Goal: Manage account settings

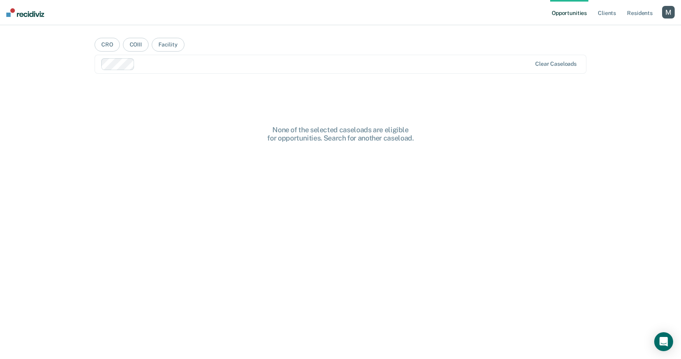
click at [669, 21] on div "Opportunities Client s Resident s Profile How it works Log Out" at bounding box center [612, 12] width 124 height 25
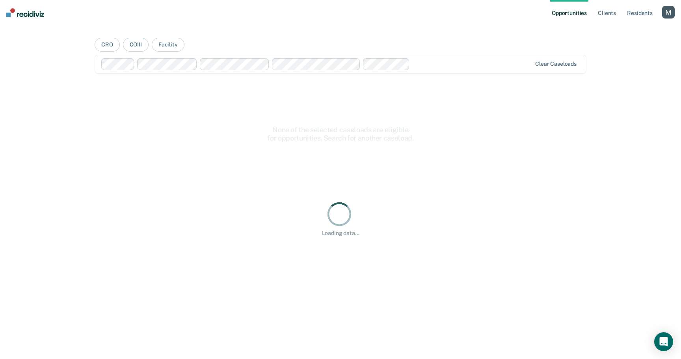
click at [668, 19] on div "Profile How it works Log Out" at bounding box center [668, 13] width 13 height 15
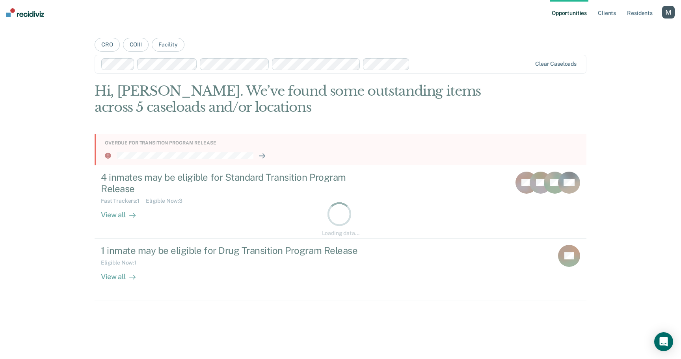
click at [672, 15] on div "button" at bounding box center [668, 12] width 13 height 13
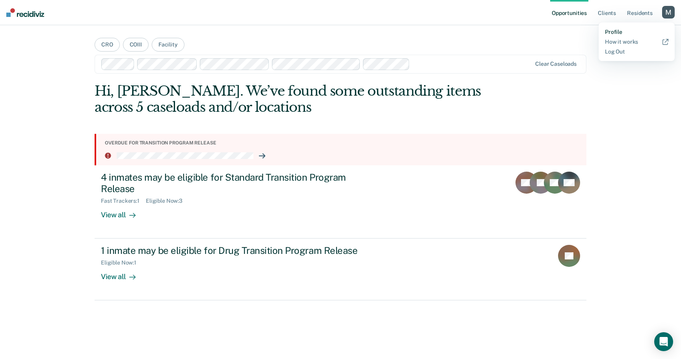
click at [606, 33] on link "Profile" at bounding box center [636, 32] width 63 height 7
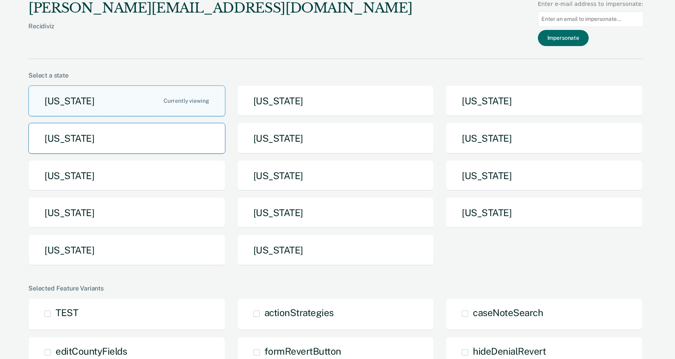
click at [138, 147] on button "Idaho" at bounding box center [126, 138] width 197 height 31
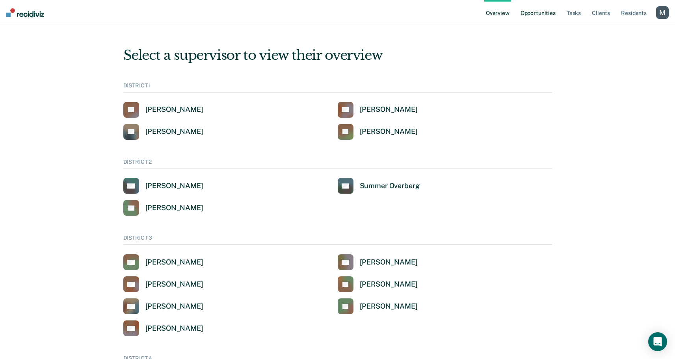
click at [534, 12] on link "Opportunities" at bounding box center [538, 12] width 38 height 25
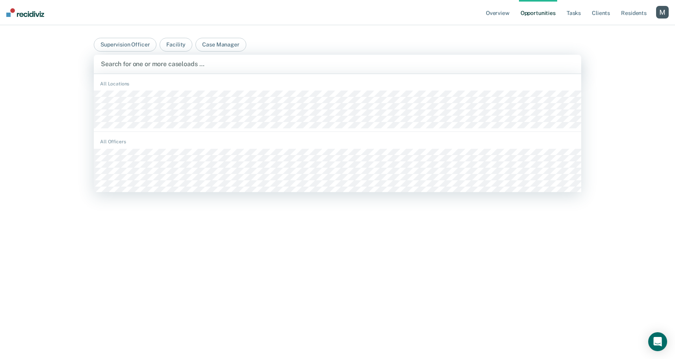
click at [260, 66] on div at bounding box center [337, 63] width 473 height 9
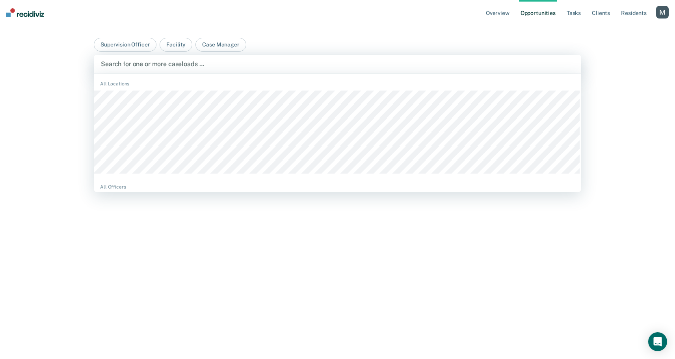
click at [257, 89] on div "All Locations" at bounding box center [337, 127] width 487 height 100
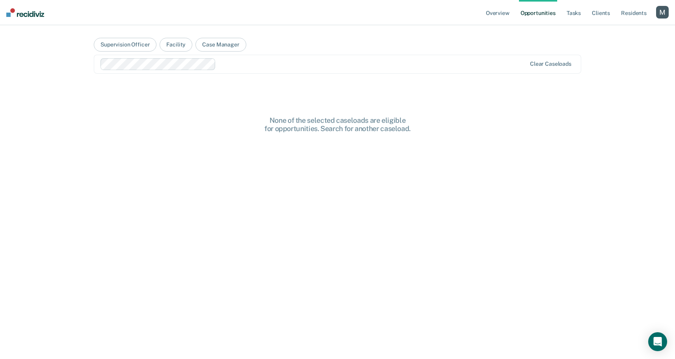
click at [301, 67] on div at bounding box center [372, 63] width 307 height 9
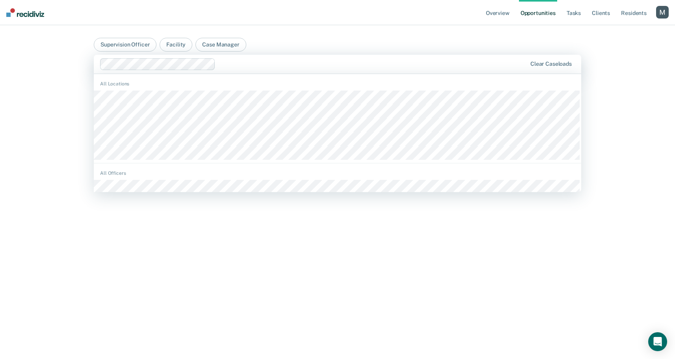
scroll to position [945, 0]
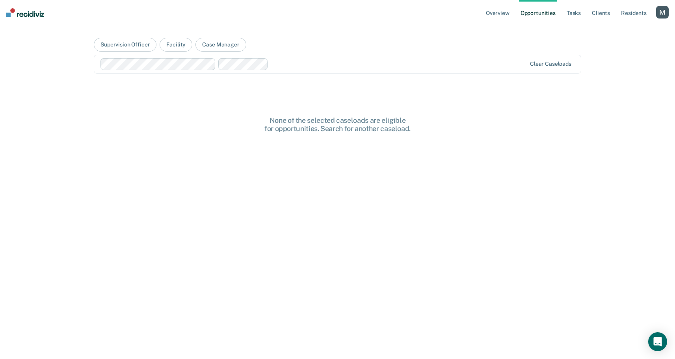
click at [343, 62] on div at bounding box center [398, 63] width 254 height 9
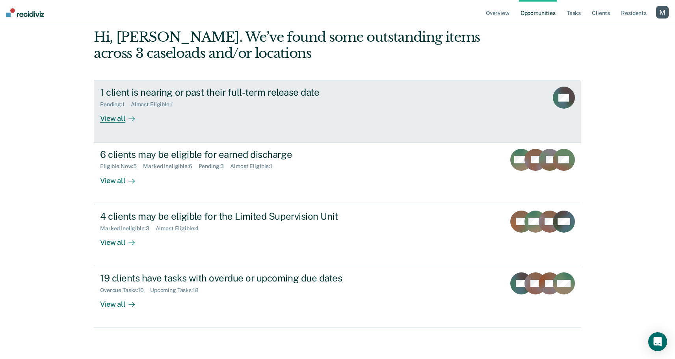
scroll to position [54, 0]
click at [317, 117] on div "1 client is nearing or past their full-term release date Pending : 1 Almost Eli…" at bounding box center [247, 104] width 295 height 36
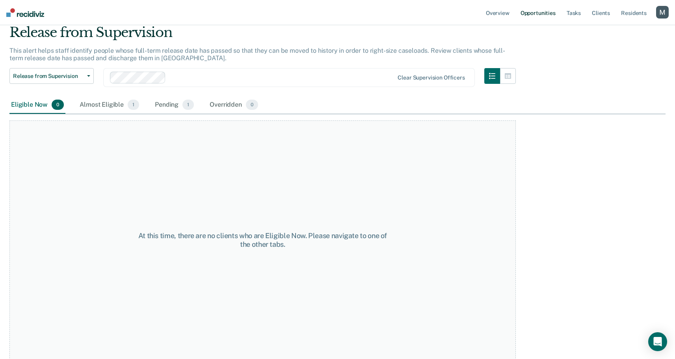
scroll to position [31, 0]
click at [629, 9] on link "Resident s" at bounding box center [633, 12] width 29 height 25
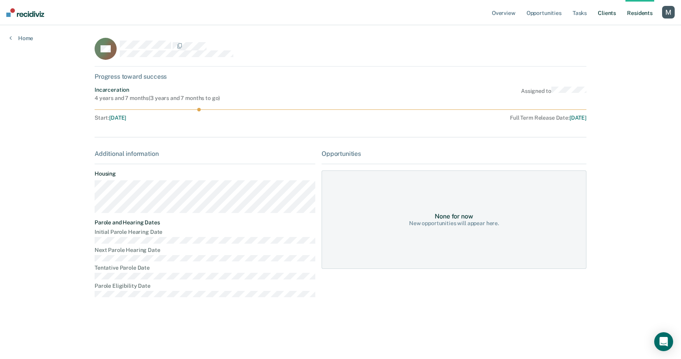
click at [612, 13] on link "Client s" at bounding box center [606, 12] width 21 height 25
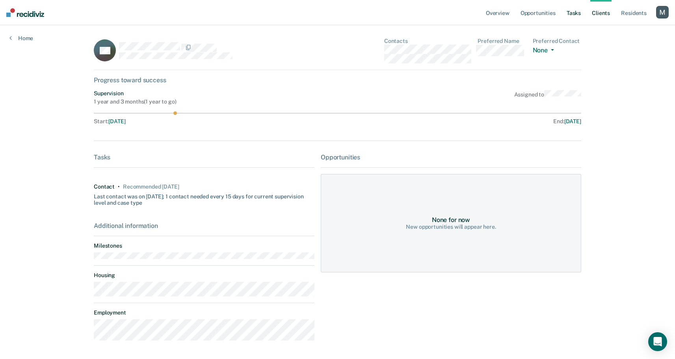
click at [572, 13] on link "Tasks" at bounding box center [573, 12] width 17 height 25
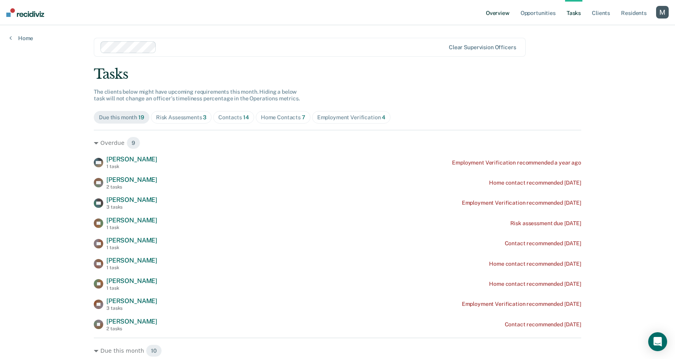
click at [499, 14] on link "Overview" at bounding box center [497, 12] width 27 height 25
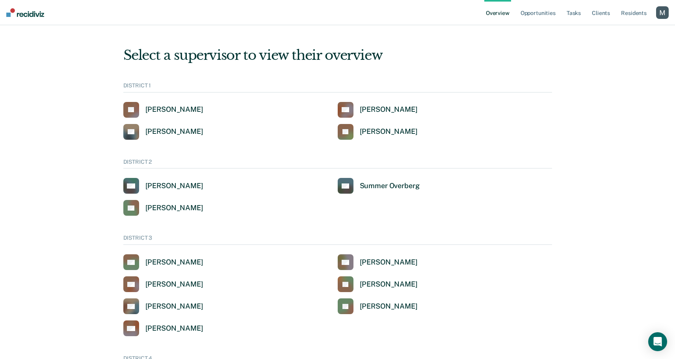
click at [666, 11] on div "button" at bounding box center [662, 12] width 13 height 13
click at [620, 47] on div "Profile How it works Go to System-Level Trends Go to Operations Log Out" at bounding box center [629, 51] width 80 height 58
click at [620, 50] on link "Go to System-Level Trends" at bounding box center [628, 51] width 67 height 7
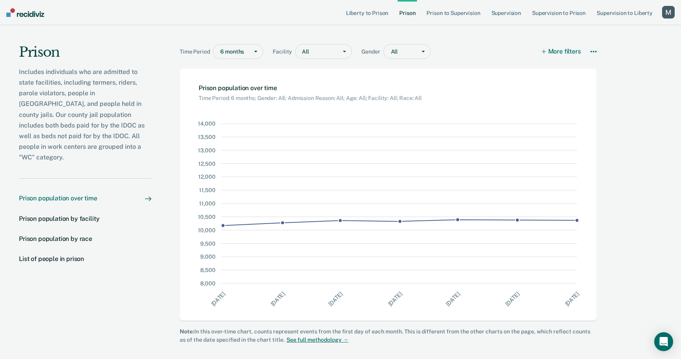
click at [635, 120] on div "Prison Includes individuals who are admitted to state facilities, including ter…" at bounding box center [340, 190] width 681 height 331
click at [88, 215] on div "Prison population by facility" at bounding box center [59, 218] width 80 height 7
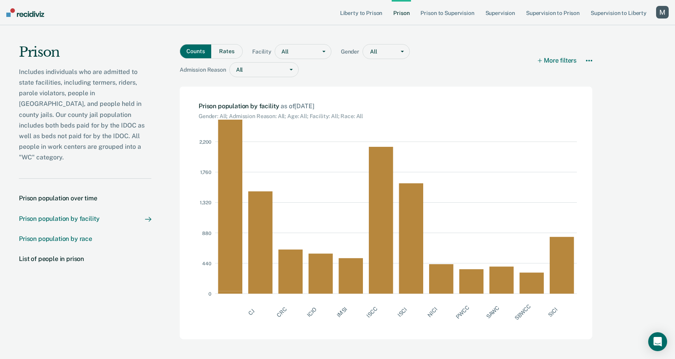
click at [61, 235] on div "Prison population by race" at bounding box center [55, 238] width 73 height 7
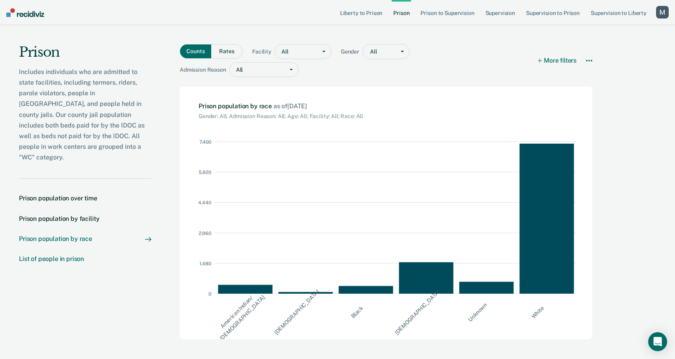
click at [56, 255] on div "List of people in prison" at bounding box center [51, 258] width 65 height 7
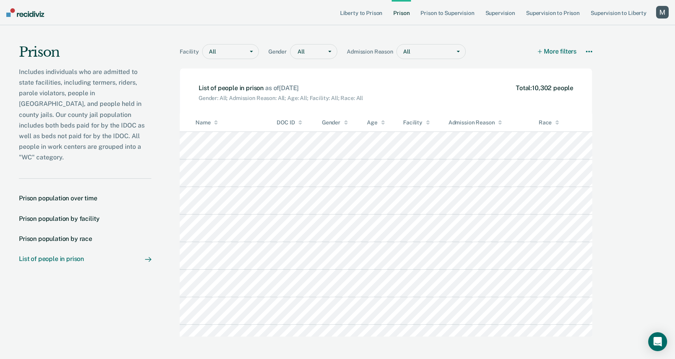
click at [224, 52] on div at bounding box center [228, 52] width 24 height 8
click at [327, 46] on div at bounding box center [330, 52] width 14 height 14
click at [318, 111] on div "Trans Female" at bounding box center [313, 107] width 46 height 13
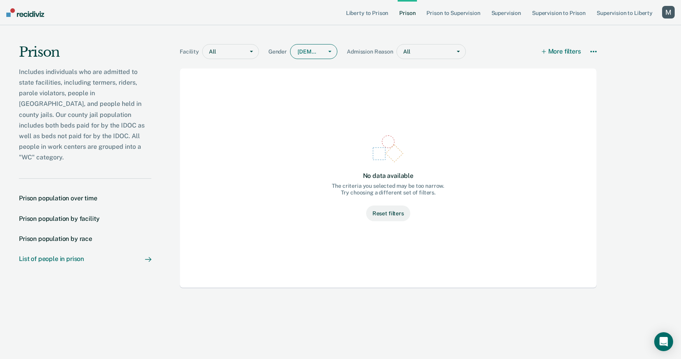
click at [319, 48] on div "Trans Female" at bounding box center [306, 51] width 32 height 11
click at [308, 123] on div "Unknown" at bounding box center [313, 120] width 46 height 13
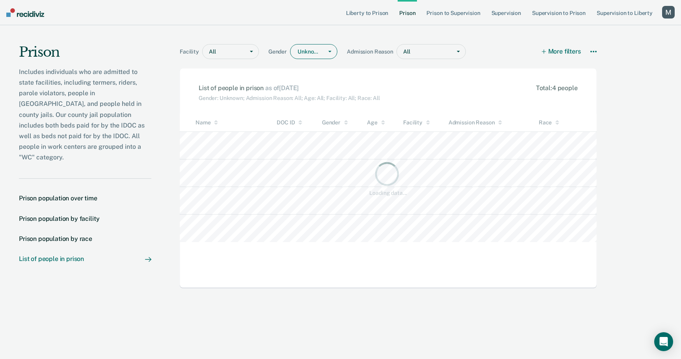
scroll to position [199, 427]
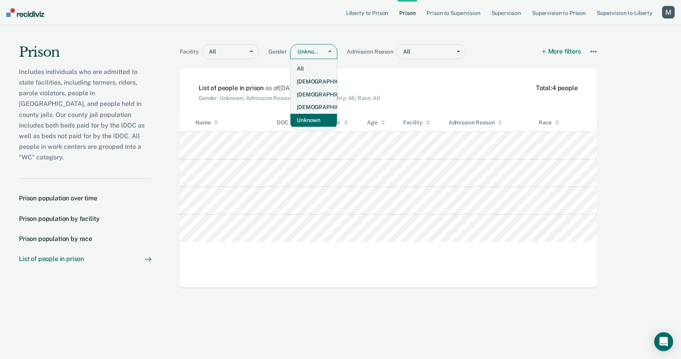
click at [312, 56] on div "Unknown" at bounding box center [306, 51] width 32 height 11
click at [309, 65] on div "All" at bounding box center [313, 68] width 46 height 13
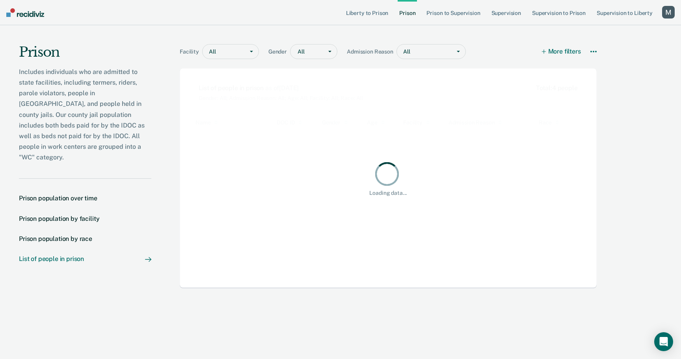
click at [414, 49] on div at bounding box center [428, 52] width 36 height 8
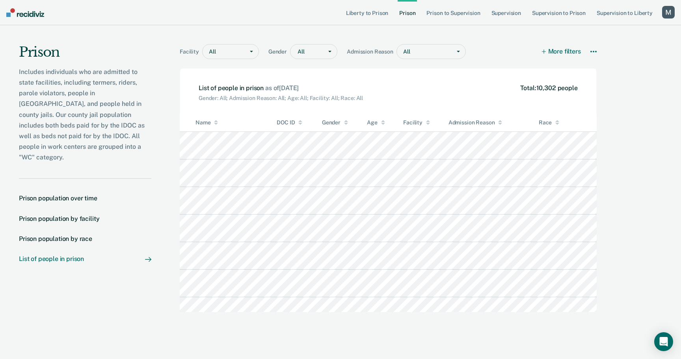
click at [414, 49] on div at bounding box center [428, 52] width 36 height 8
click at [239, 50] on div at bounding box center [228, 52] width 24 height 8
click at [86, 195] on div "Prison population over time" at bounding box center [58, 198] width 78 height 7
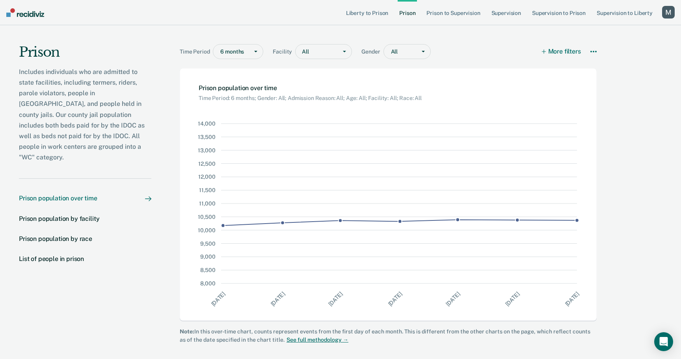
click at [668, 9] on div "button" at bounding box center [668, 12] width 13 height 13
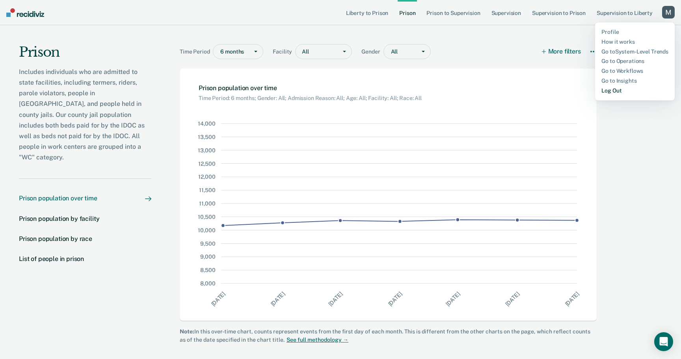
click at [605, 91] on link "Log Out" at bounding box center [634, 90] width 67 height 7
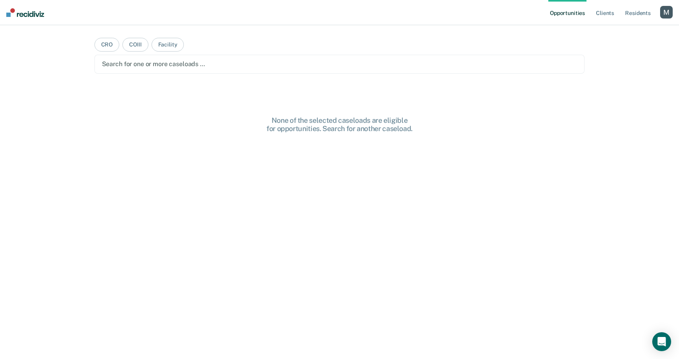
click at [659, 14] on ul "Opportunities Client s Resident s" at bounding box center [605, 12] width 112 height 25
click at [665, 14] on div "button" at bounding box center [667, 12] width 13 height 13
click at [615, 30] on link "Profile" at bounding box center [634, 32] width 63 height 7
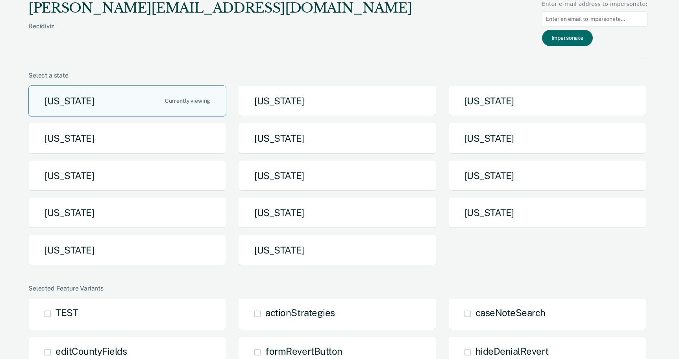
click at [604, 20] on input at bounding box center [595, 18] width 106 height 15
paste input "latisha.jones@tdcj.texas.gov |"
type input "latisha.jones@tdcj.texas.gov"
click at [581, 38] on button "Impersonate" at bounding box center [567, 38] width 51 height 16
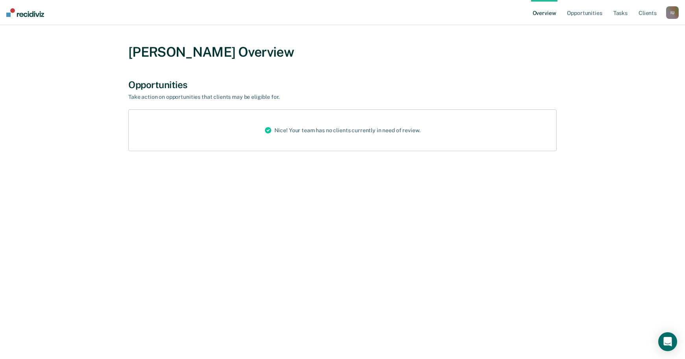
click at [540, 10] on link "Overview" at bounding box center [544, 12] width 27 height 25
click at [593, 13] on link "Opportunities" at bounding box center [585, 12] width 38 height 25
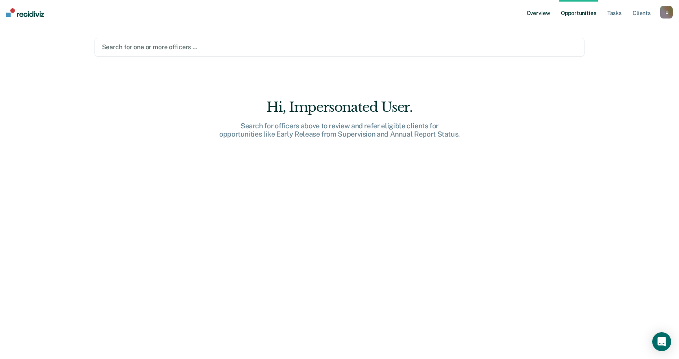
click at [541, 13] on link "Overview" at bounding box center [538, 12] width 27 height 25
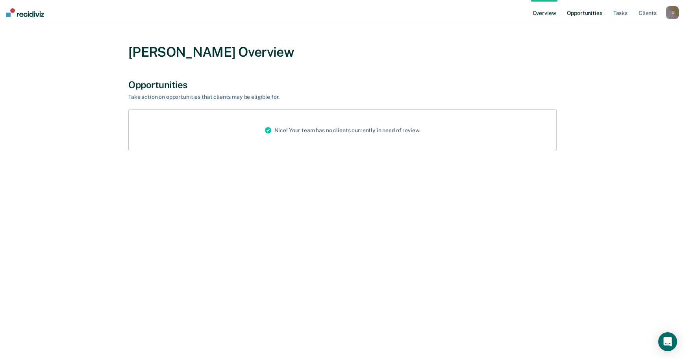
click at [574, 15] on link "Opportunities" at bounding box center [585, 12] width 38 height 25
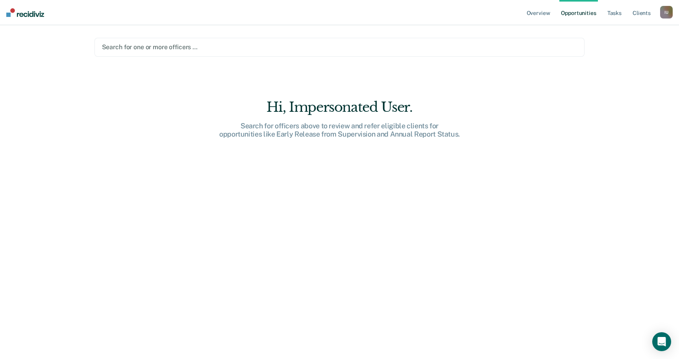
click at [470, 54] on div "Search for one or more officers …" at bounding box center [340, 47] width 491 height 19
click at [489, 24] on nav "Overview Opportunities Tasks Client s Impersonated User I U Profile How it work…" at bounding box center [339, 12] width 679 height 25
click at [544, 10] on link "Overview" at bounding box center [538, 12] width 27 height 25
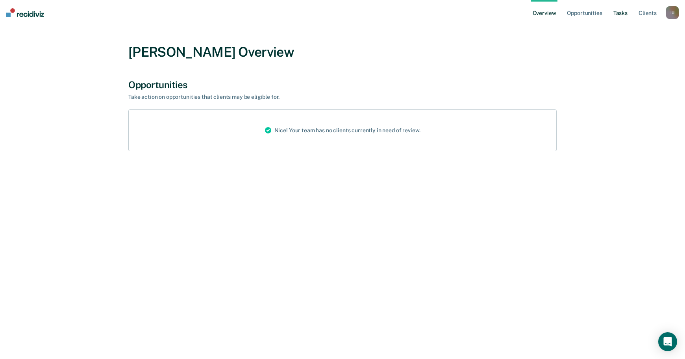
click at [620, 13] on link "Tasks" at bounding box center [620, 12] width 17 height 25
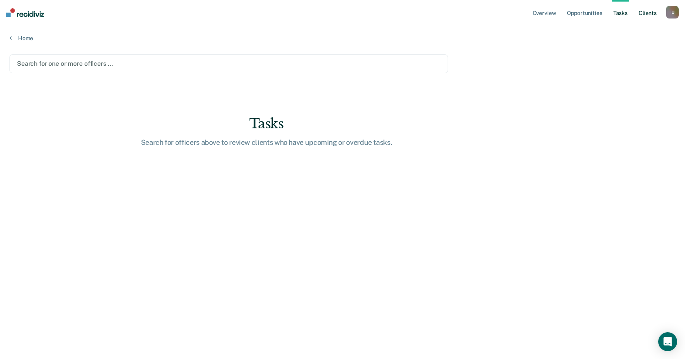
click at [643, 13] on link "Client s" at bounding box center [647, 12] width 21 height 25
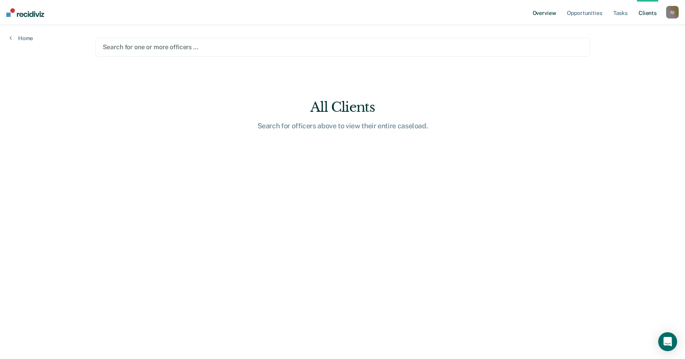
click at [540, 14] on link "Overview" at bounding box center [544, 12] width 27 height 25
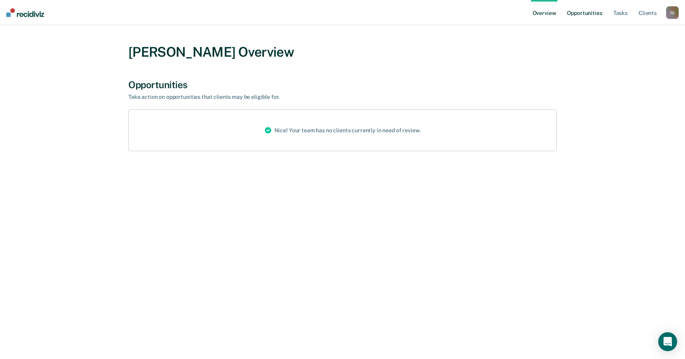
click at [589, 15] on link "Opportunities" at bounding box center [585, 12] width 38 height 25
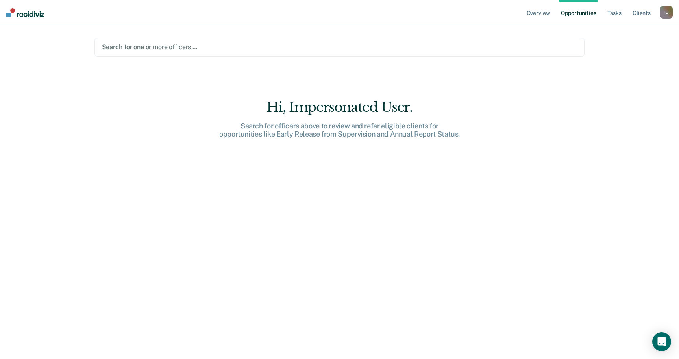
click at [327, 47] on div at bounding box center [340, 47] width 476 height 9
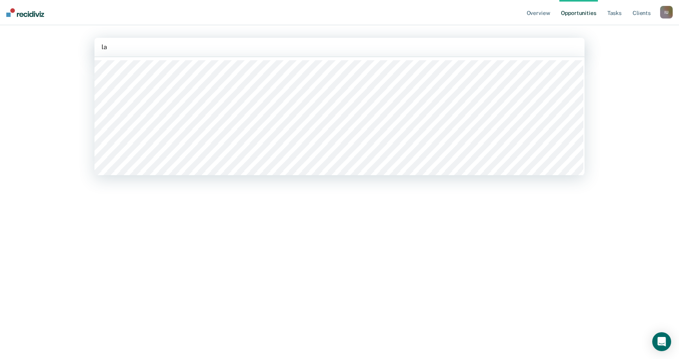
type input "l"
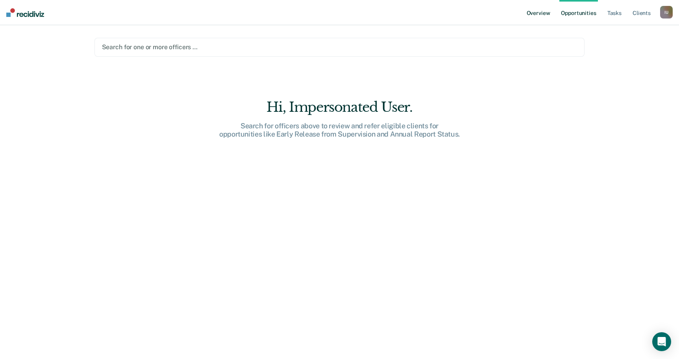
click at [537, 13] on link "Overview" at bounding box center [538, 12] width 27 height 25
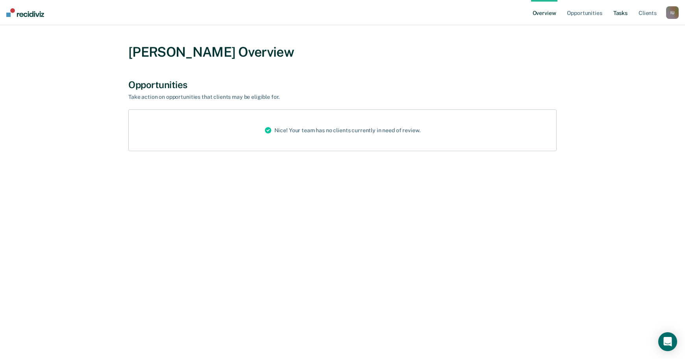
click at [625, 13] on link "Tasks" at bounding box center [620, 12] width 17 height 25
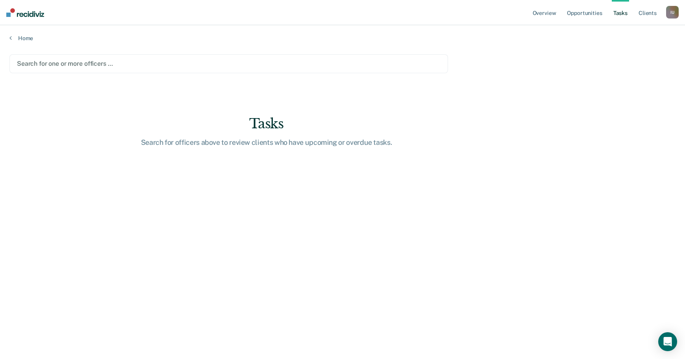
click at [463, 70] on main "Search for one or more officers … Tasks Search for officers above to review cli…" at bounding box center [342, 199] width 685 height 315
click at [304, 63] on div at bounding box center [229, 63] width 424 height 9
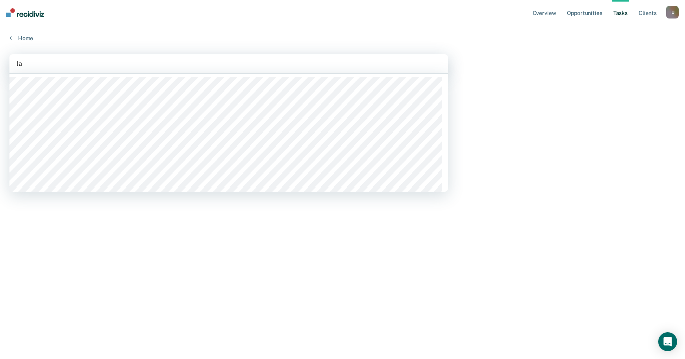
type input "l"
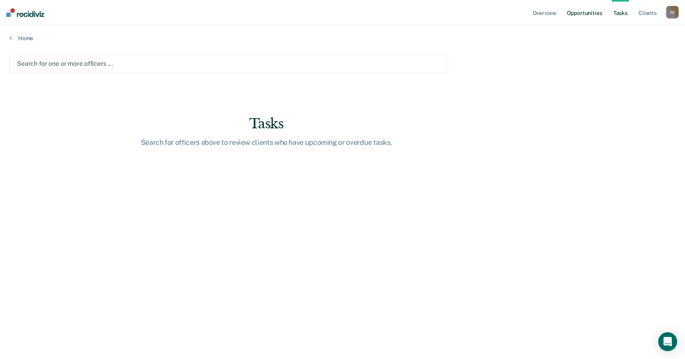
click at [588, 15] on link "Opportunities" at bounding box center [585, 12] width 38 height 25
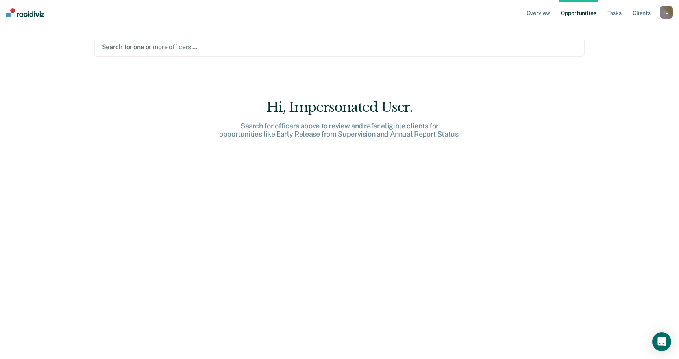
click at [509, 50] on div at bounding box center [340, 47] width 476 height 9
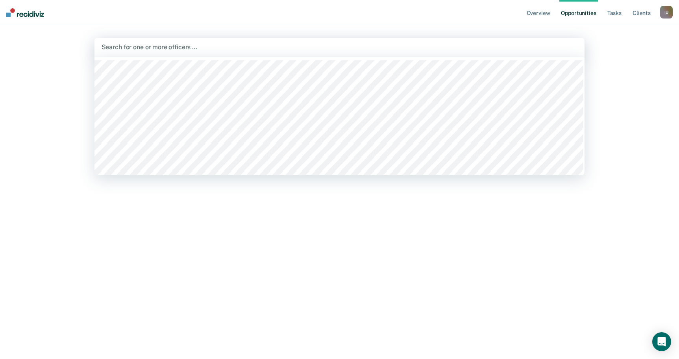
click at [487, 35] on main "Esmeralda Accius, 1 of 1232. 1232 results available. Use Up and Down to choose …" at bounding box center [340, 182] width 510 height 315
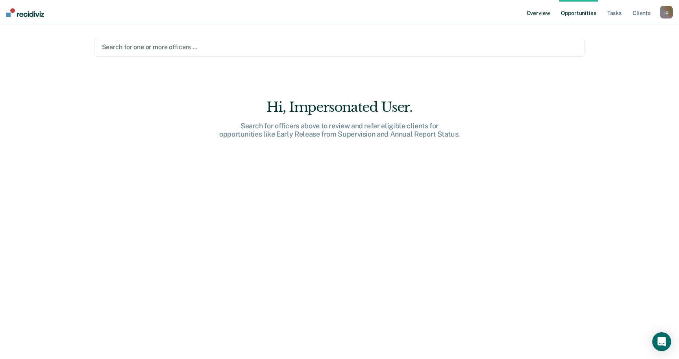
click at [541, 16] on link "Overview" at bounding box center [538, 12] width 27 height 25
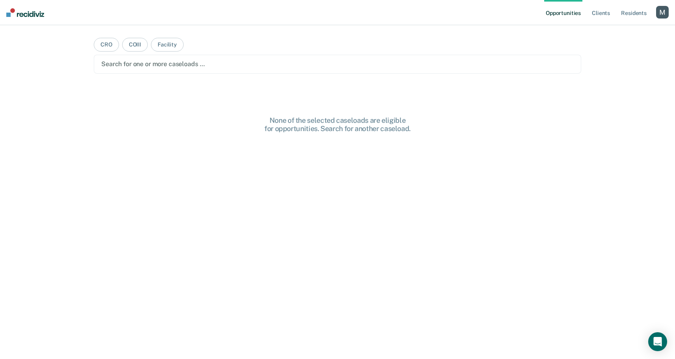
click at [665, 13] on div "button" at bounding box center [662, 12] width 13 height 13
click at [609, 29] on link "Profile" at bounding box center [630, 32] width 63 height 7
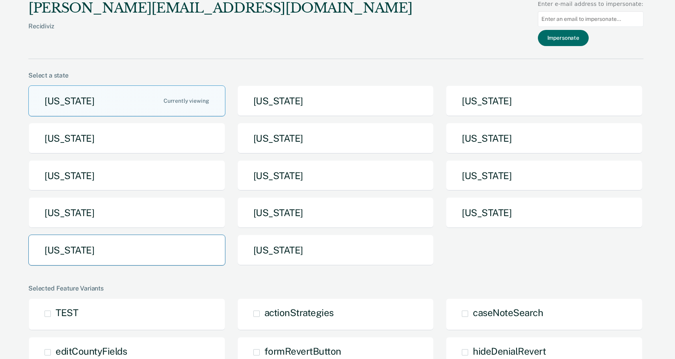
click at [167, 251] on button "Texas" at bounding box center [126, 250] width 197 height 31
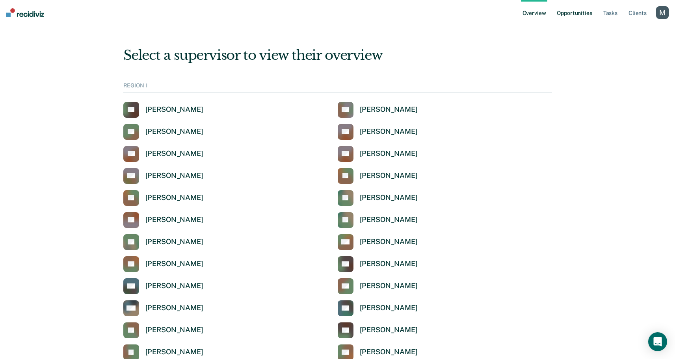
click at [572, 19] on link "Opportunities" at bounding box center [574, 12] width 38 height 25
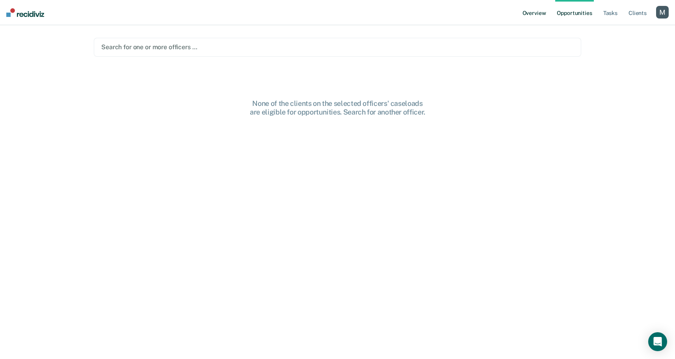
click at [545, 17] on link "Overview" at bounding box center [534, 12] width 27 height 25
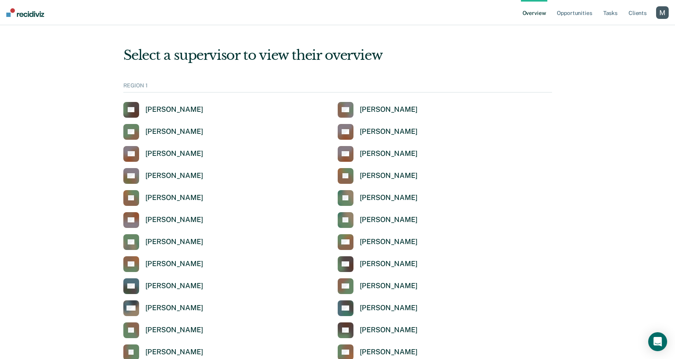
click at [661, 13] on div "button" at bounding box center [662, 12] width 13 height 13
click at [470, 53] on div "Select a supervisor to view their overview" at bounding box center [337, 55] width 429 height 16
click at [377, 108] on div "Anita Andry" at bounding box center [389, 109] width 58 height 9
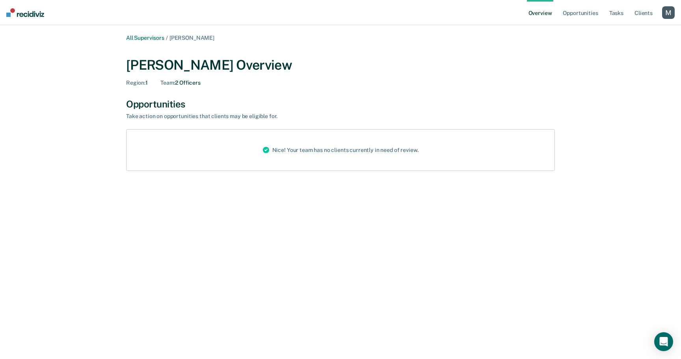
click at [666, 15] on div "button" at bounding box center [668, 12] width 13 height 13
click at [621, 26] on div "Profile How it works Log Out" at bounding box center [636, 41] width 76 height 39
click at [616, 30] on link "Profile" at bounding box center [636, 31] width 63 height 7
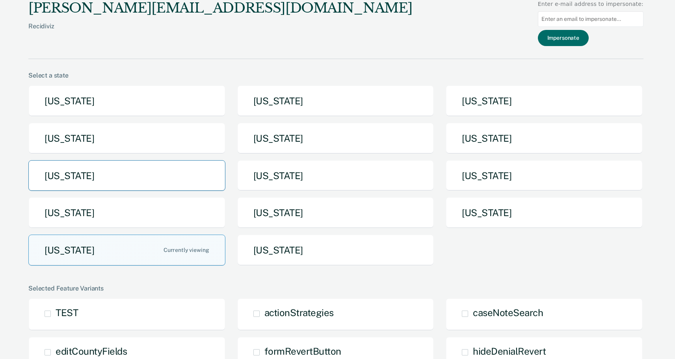
click at [138, 180] on button "Michigan" at bounding box center [126, 175] width 197 height 31
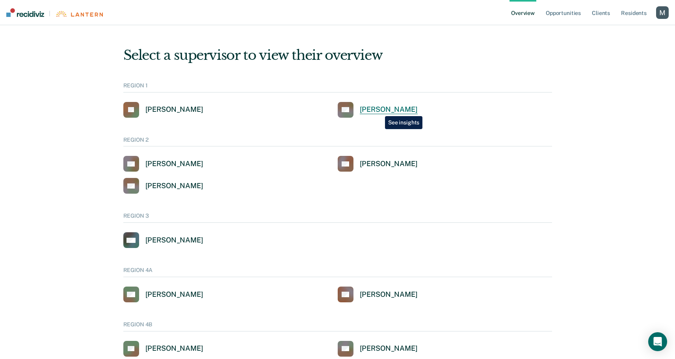
click at [379, 110] on div "Stephanie S Szwec-Gordon" at bounding box center [389, 109] width 58 height 9
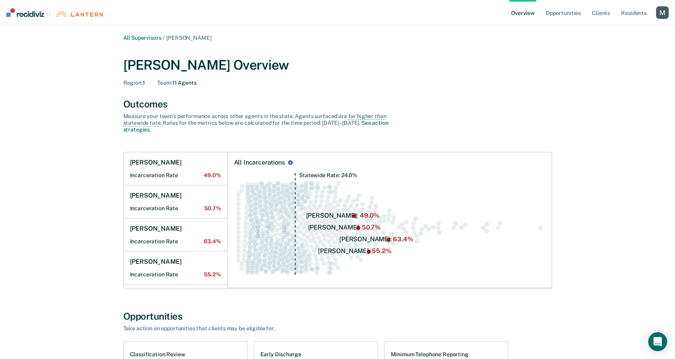
click at [665, 13] on div "button" at bounding box center [662, 12] width 13 height 13
click at [601, 51] on link "Log Out" at bounding box center [630, 51] width 63 height 7
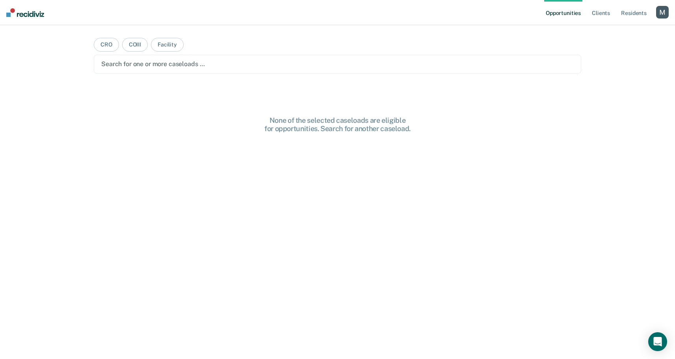
click at [657, 15] on div "button" at bounding box center [662, 12] width 13 height 13
click at [609, 34] on link "Profile" at bounding box center [630, 32] width 63 height 7
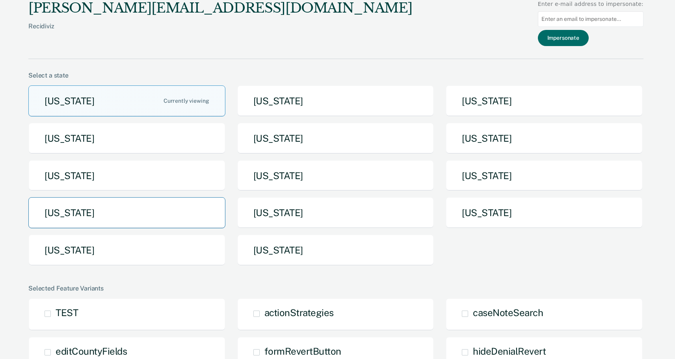
click at [158, 219] on button "[US_STATE]" at bounding box center [126, 212] width 197 height 31
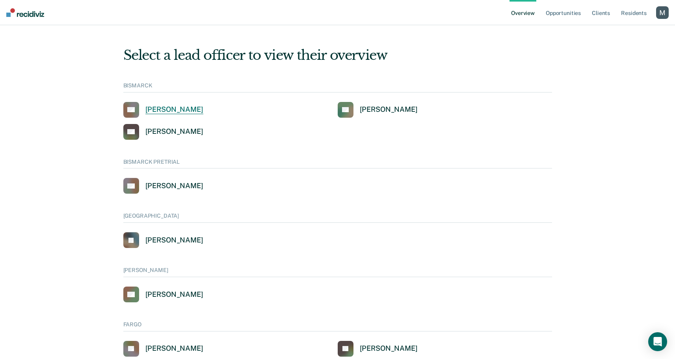
click at [158, 110] on div "Amber Auck" at bounding box center [174, 109] width 58 height 9
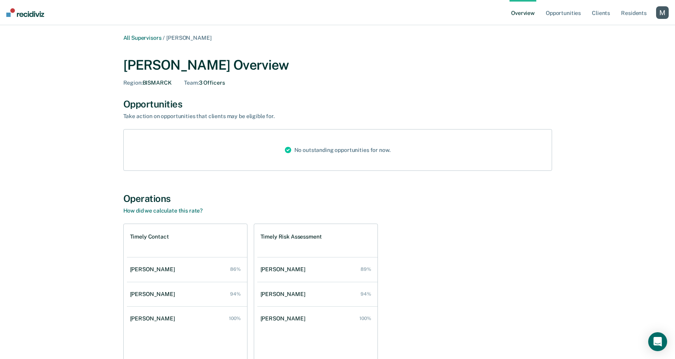
click at [514, 14] on link "Overview" at bounding box center [522, 12] width 27 height 25
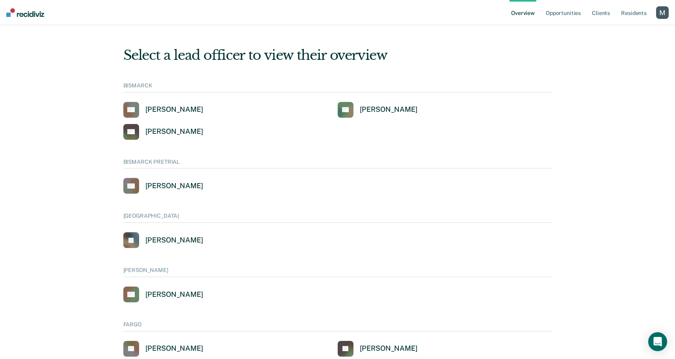
click at [660, 9] on div "button" at bounding box center [662, 12] width 13 height 13
click at [602, 29] on link "Profile" at bounding box center [628, 31] width 67 height 7
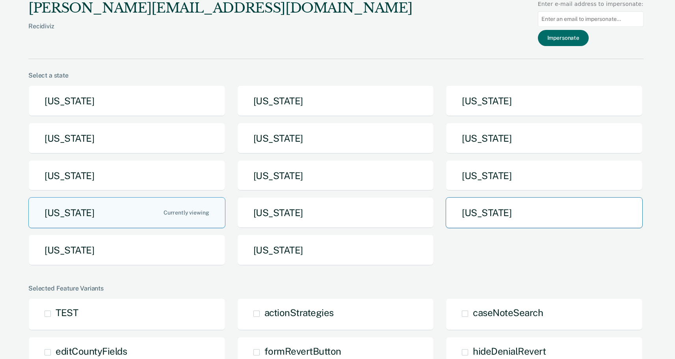
click at [473, 215] on button "Tennessee" at bounding box center [543, 212] width 197 height 31
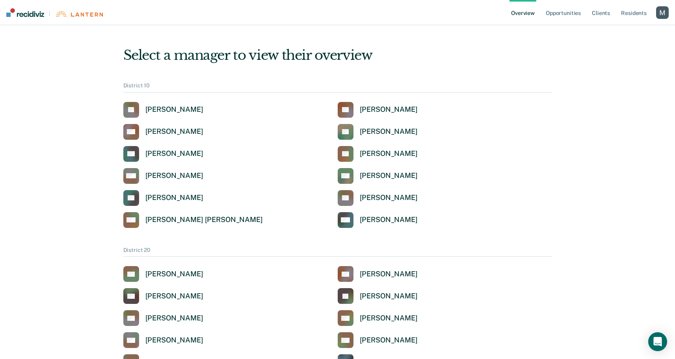
click at [661, 15] on div "button" at bounding box center [662, 12] width 13 height 13
click at [601, 30] on link "Profile" at bounding box center [630, 31] width 63 height 7
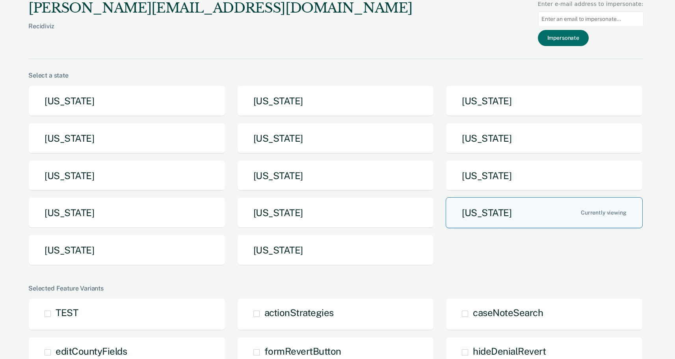
click at [482, 212] on button "[US_STATE]" at bounding box center [543, 212] width 197 height 31
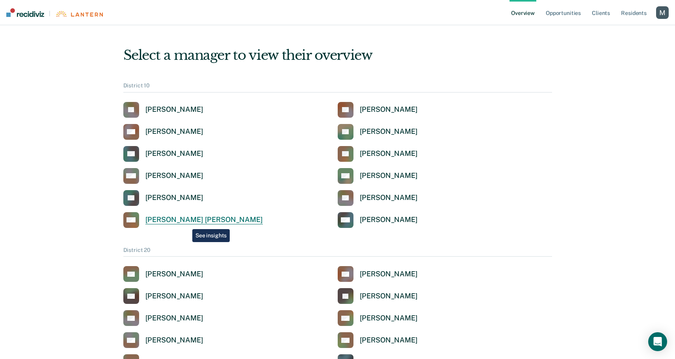
click at [186, 222] on div "[PERSON_NAME] [PERSON_NAME]" at bounding box center [203, 219] width 117 height 9
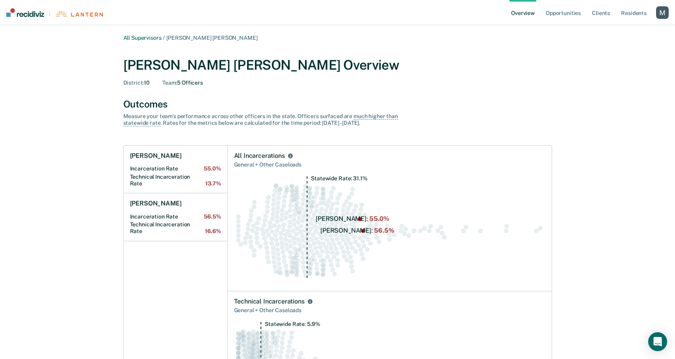
scroll to position [2, 0]
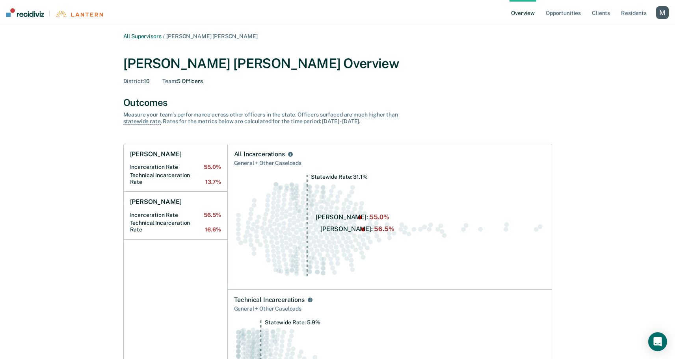
drag, startPoint x: 297, startPoint y: 56, endPoint x: 304, endPoint y: 59, distance: 7.8
click at [297, 56] on div "[PERSON_NAME] [PERSON_NAME] Overview" at bounding box center [337, 64] width 429 height 16
click at [315, 63] on div "[PERSON_NAME] [PERSON_NAME] Overview" at bounding box center [337, 64] width 429 height 16
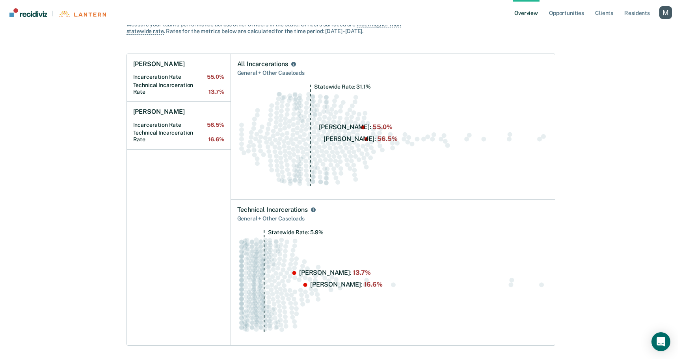
scroll to position [0, 0]
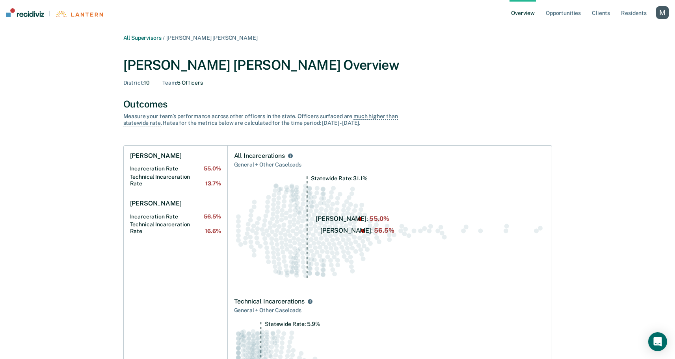
click at [665, 17] on div "button" at bounding box center [662, 12] width 13 height 13
click at [611, 28] on link "Profile" at bounding box center [630, 31] width 63 height 7
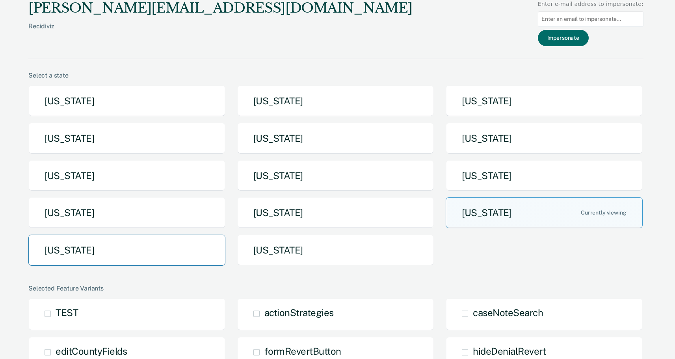
click at [108, 248] on button "Texas" at bounding box center [126, 250] width 197 height 31
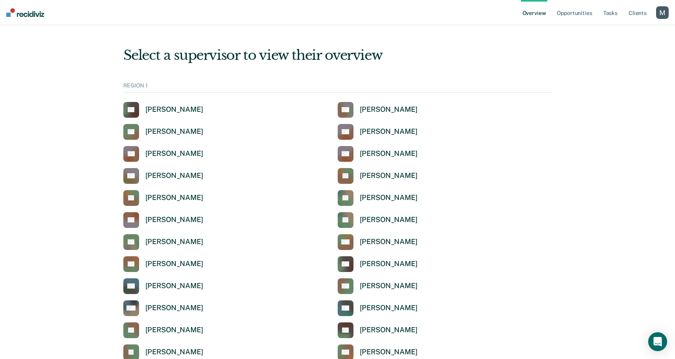
click at [444, 48] on div "Select a supervisor to view their overview" at bounding box center [337, 55] width 429 height 16
click at [187, 265] on div "Esteban Fuentes" at bounding box center [174, 264] width 58 height 9
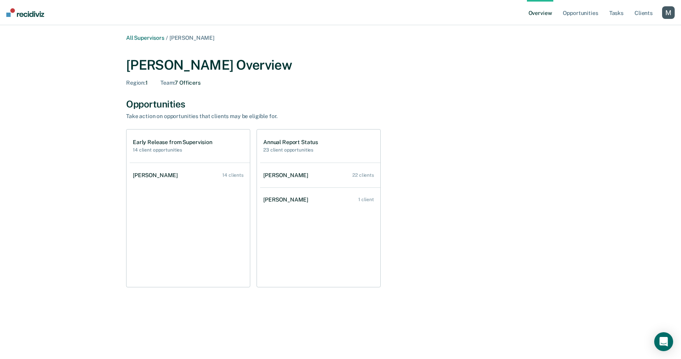
click at [671, 10] on div "button" at bounding box center [668, 12] width 13 height 13
click at [617, 53] on link "Log Out" at bounding box center [636, 51] width 63 height 7
